Goal: Communication & Community: Connect with others

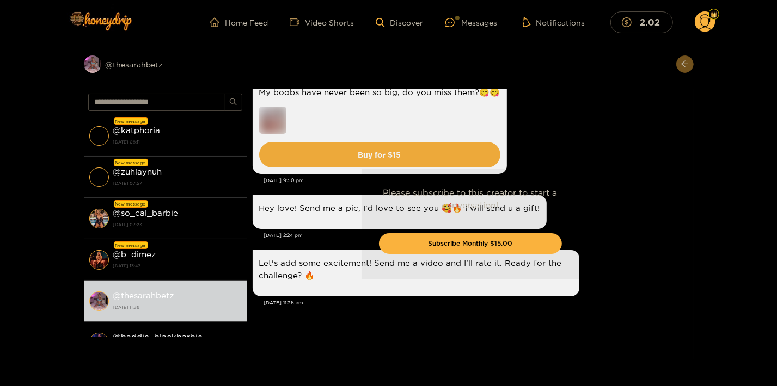
scroll to position [1365, 0]
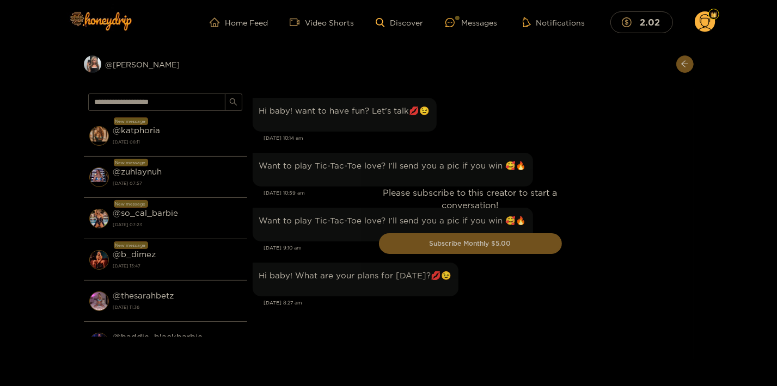
scroll to position [1166, 0]
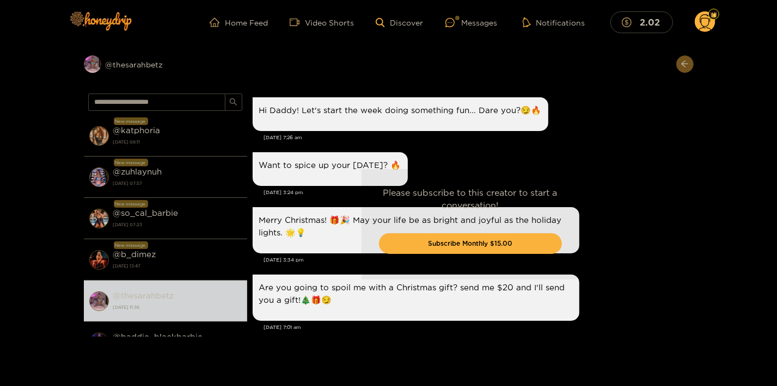
scroll to position [1365, 0]
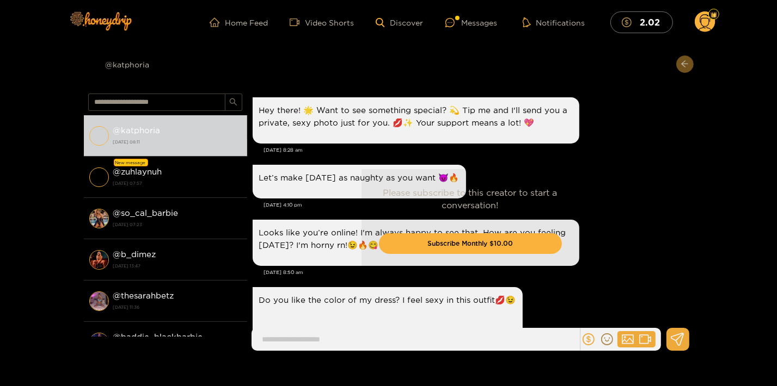
scroll to position [1533, 0]
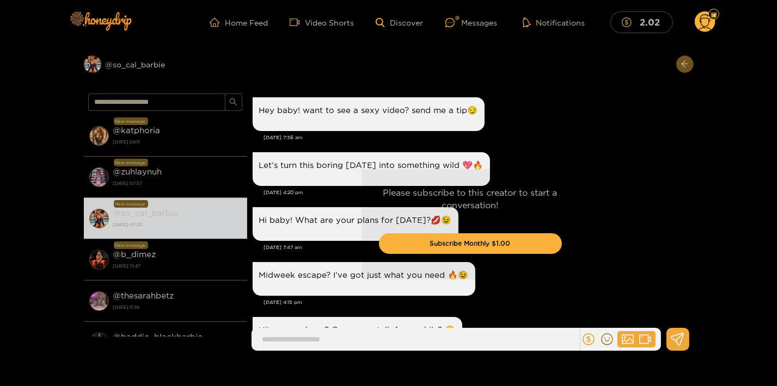
scroll to position [1485, 0]
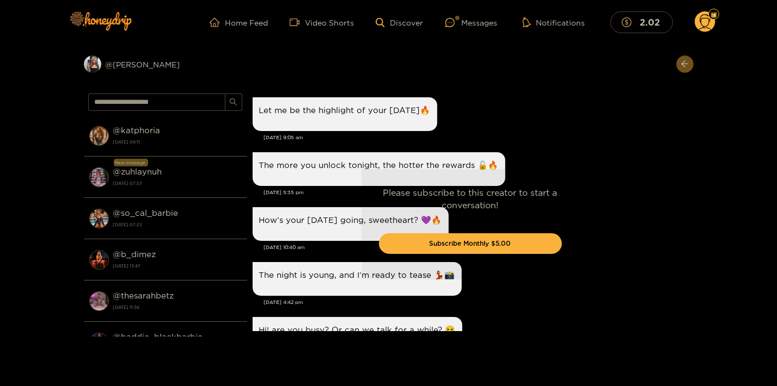
scroll to position [1166, 0]
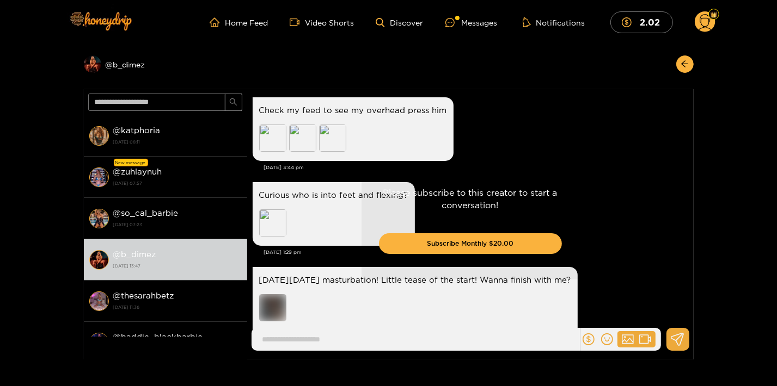
scroll to position [2226, 0]
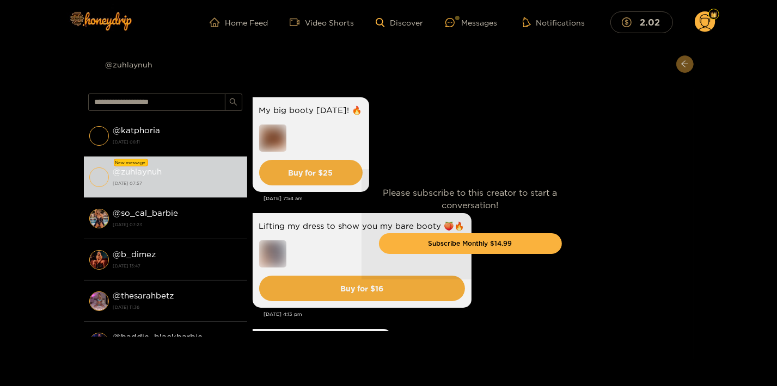
scroll to position [2740, 0]
